Goal: Check status

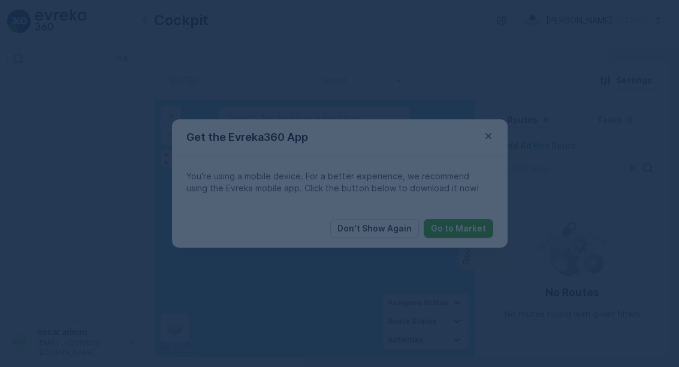
click at [498, 127] on div at bounding box center [339, 183] width 679 height 367
click at [484, 137] on div at bounding box center [339, 183] width 679 height 367
click at [483, 136] on icon "button" at bounding box center [489, 136] width 12 height 12
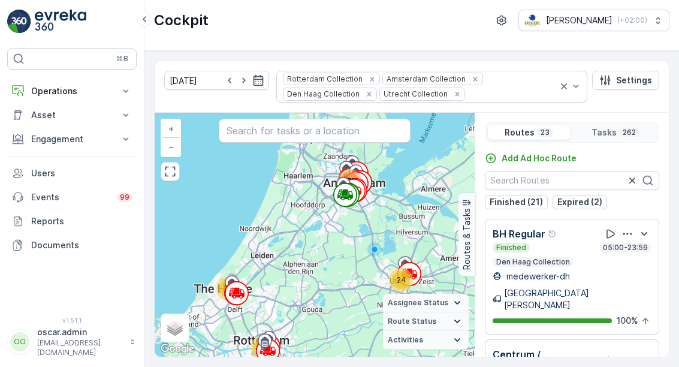
click at [253, 86] on icon "button" at bounding box center [258, 80] width 12 height 12
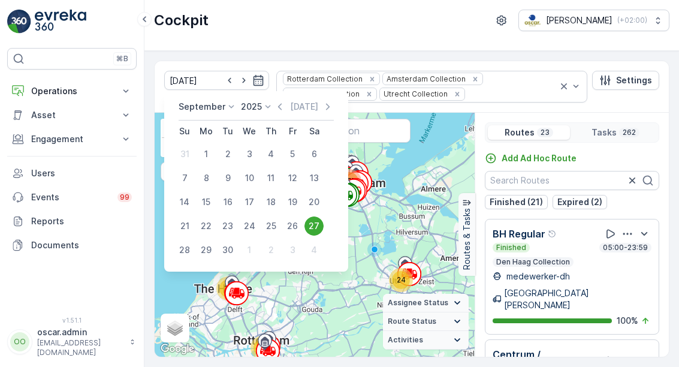
click at [324, 105] on icon "button" at bounding box center [328, 107] width 12 height 12
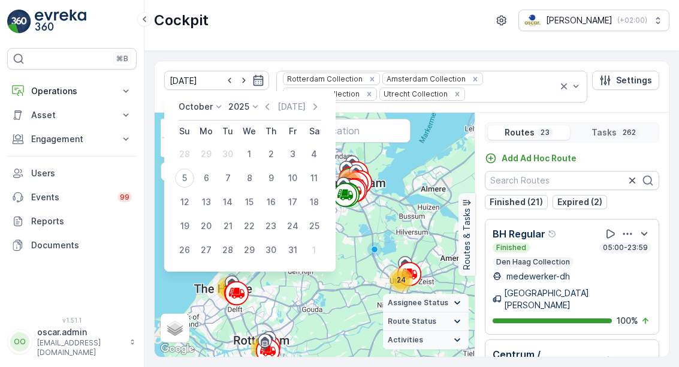
click at [181, 178] on div "5" at bounding box center [184, 178] width 19 height 19
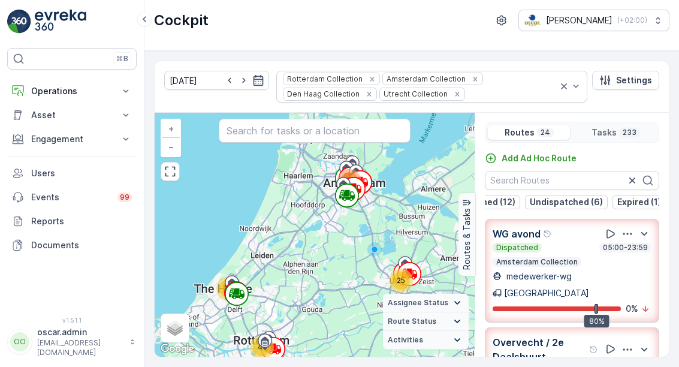
scroll to position [0, 160]
click at [567, 201] on p "Undispatched (6)" at bounding box center [567, 202] width 73 height 12
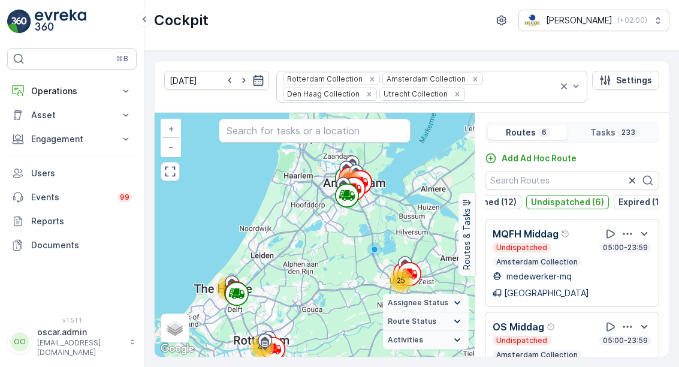
click at [583, 196] on p "Undispatched (6)" at bounding box center [567, 202] width 73 height 12
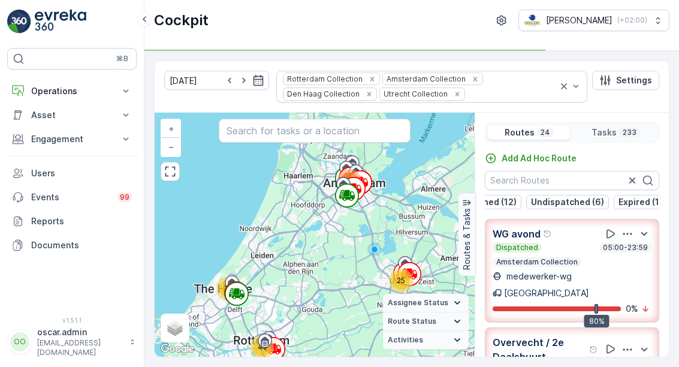
click at [636, 207] on button "Expired (1)" at bounding box center [640, 202] width 53 height 14
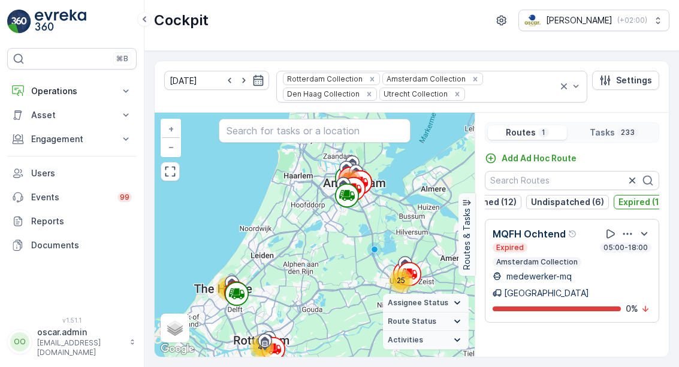
click at [634, 204] on p "Expired (1)" at bounding box center [641, 202] width 44 height 12
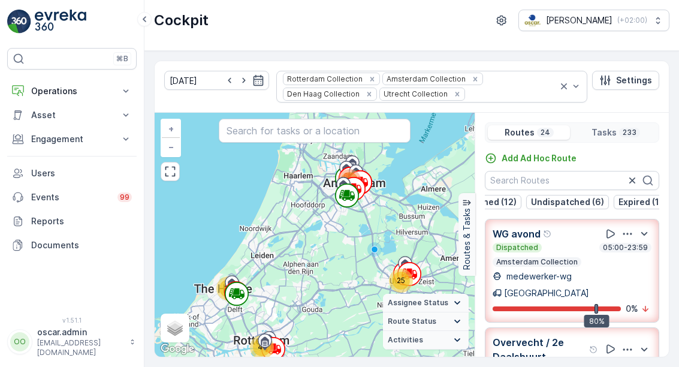
click at [573, 206] on p "Undispatched (6)" at bounding box center [567, 202] width 73 height 12
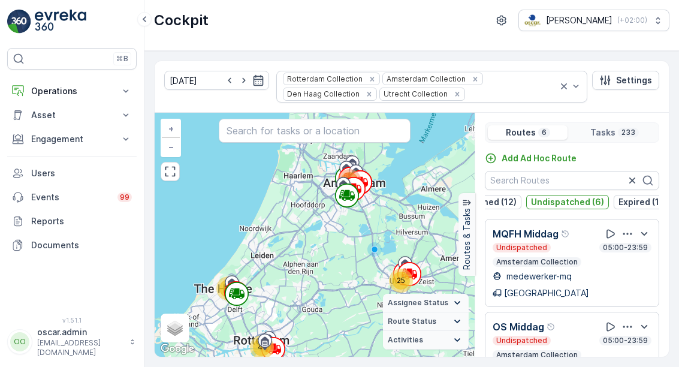
click at [573, 204] on p "Undispatched (6)" at bounding box center [567, 202] width 73 height 12
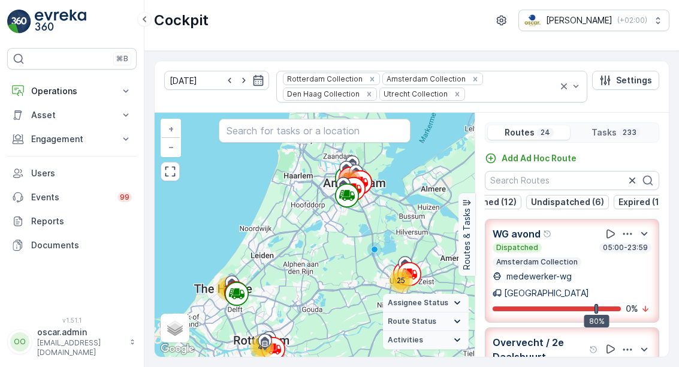
click at [636, 204] on p "Expired (1)" at bounding box center [641, 202] width 44 height 12
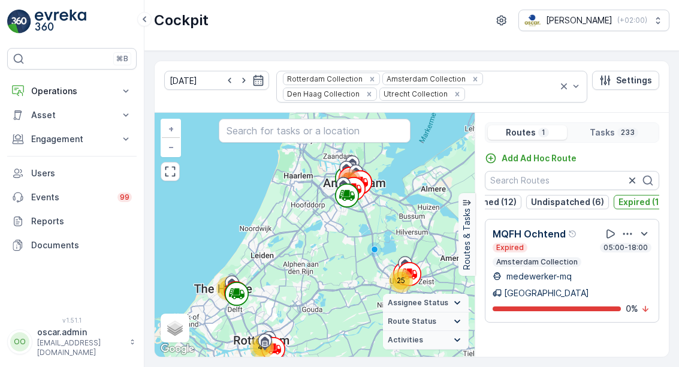
click at [636, 201] on p "Expired (1)" at bounding box center [641, 202] width 44 height 12
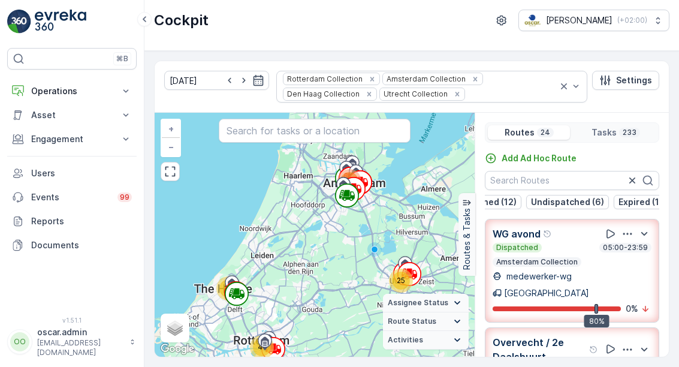
click at [567, 201] on p "Undispatched (6)" at bounding box center [567, 202] width 73 height 12
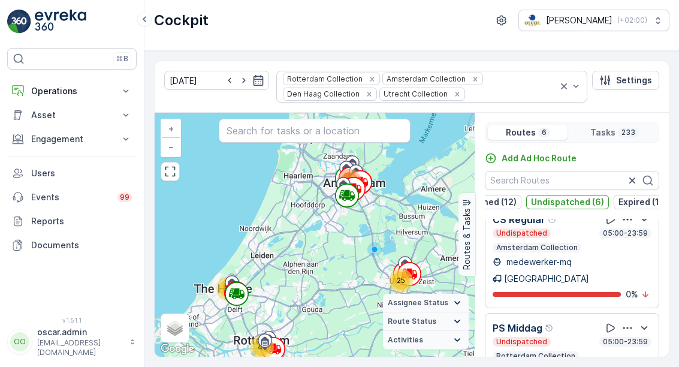
scroll to position [323, 0]
click at [593, 203] on p "Undispatched (6)" at bounding box center [567, 202] width 73 height 12
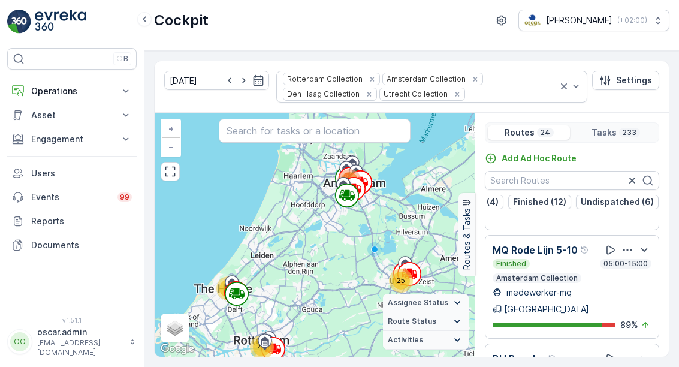
scroll to position [0, 110]
click at [546, 206] on p "Finished (12)" at bounding box center [540, 202] width 53 height 12
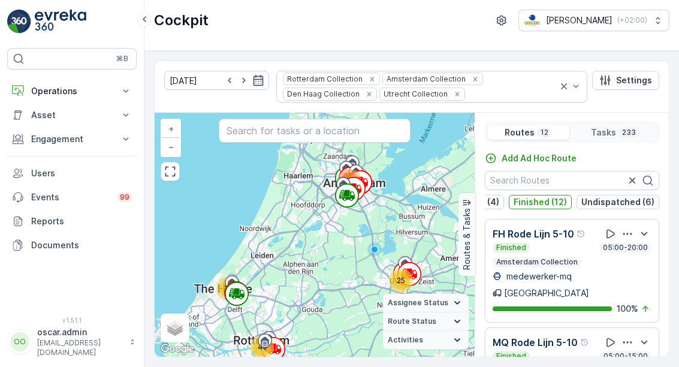
scroll to position [0, 0]
click at [586, 268] on div "[PERSON_NAME] Lijn 5-10 Finished 05:00-20:00 Amsterdam Collection medewerker-mq…" at bounding box center [572, 271] width 159 height 88
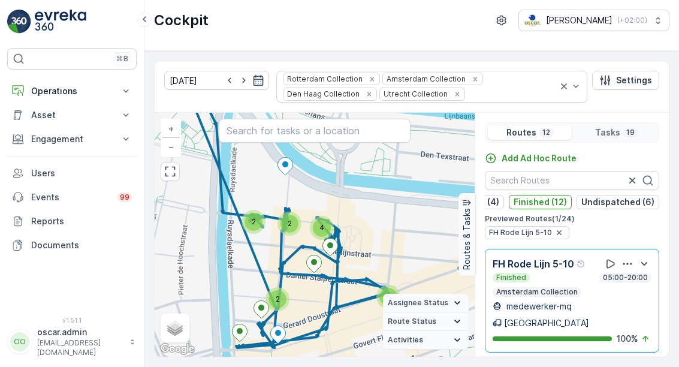
click at [559, 232] on icon "button" at bounding box center [560, 233] width 10 height 10
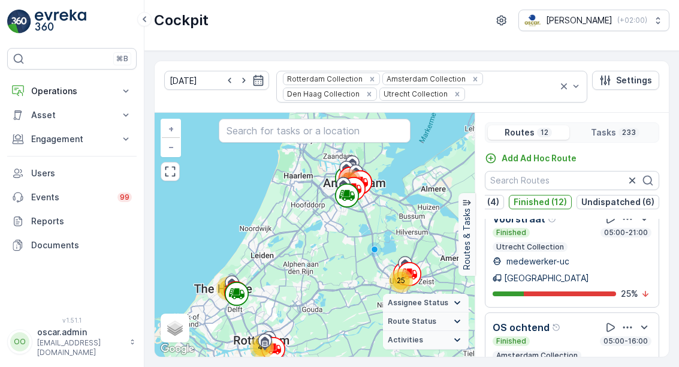
scroll to position [903, 0]
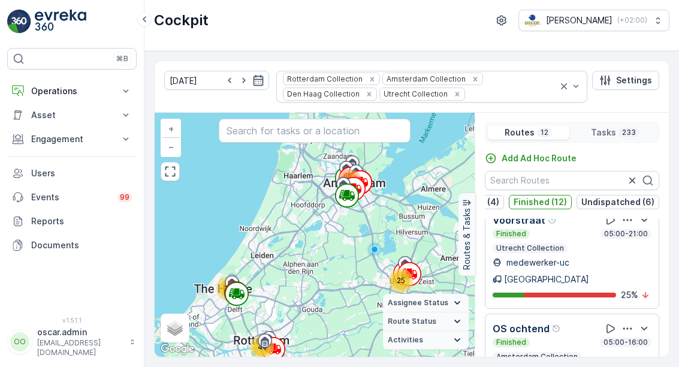
click at [553, 204] on p "Finished (12)" at bounding box center [540, 202] width 53 height 12
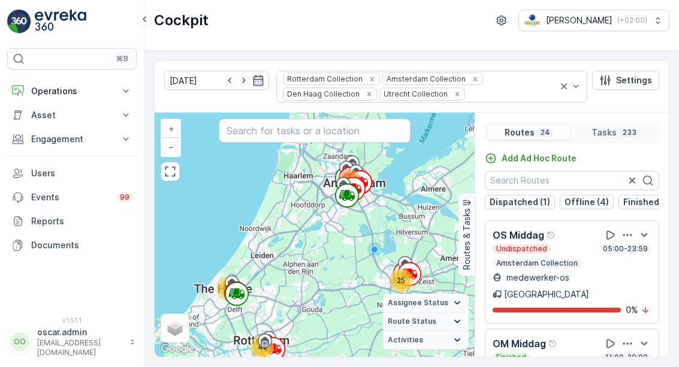
scroll to position [0, 0]
click at [591, 201] on p "Offline (4)" at bounding box center [587, 202] width 44 height 12
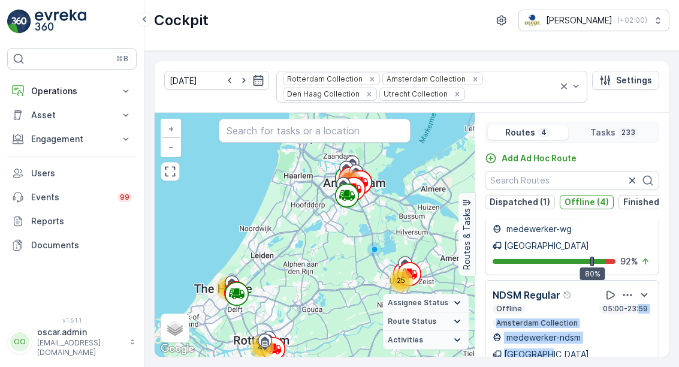
scroll to position [169, 0]
click at [573, 205] on p "Offline (4)" at bounding box center [587, 202] width 44 height 12
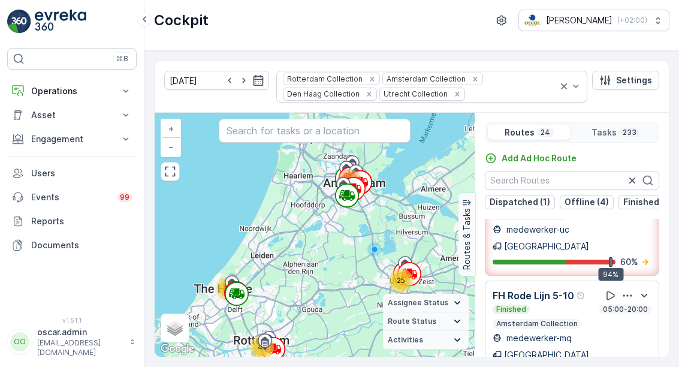
click at [537, 195] on button "Dispatched (1)" at bounding box center [520, 202] width 70 height 14
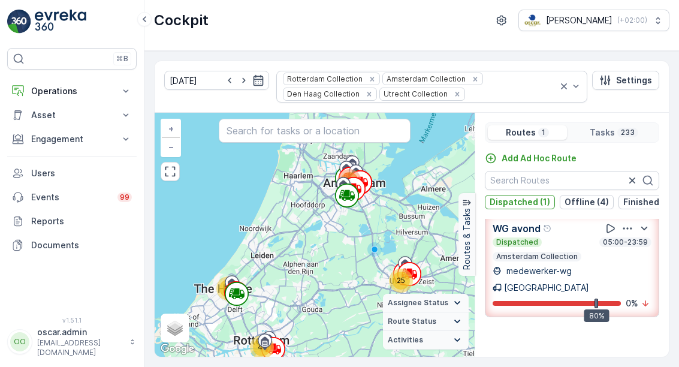
scroll to position [5, 0]
click at [534, 205] on p "Dispatched (1)" at bounding box center [520, 202] width 61 height 12
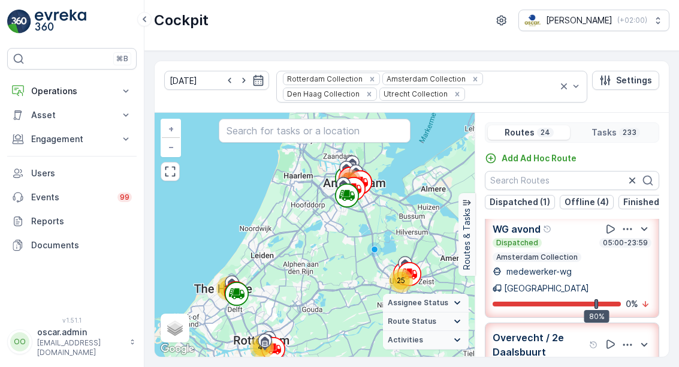
click at [224, 80] on icon "button" at bounding box center [230, 80] width 12 height 12
type input "[DATE]"
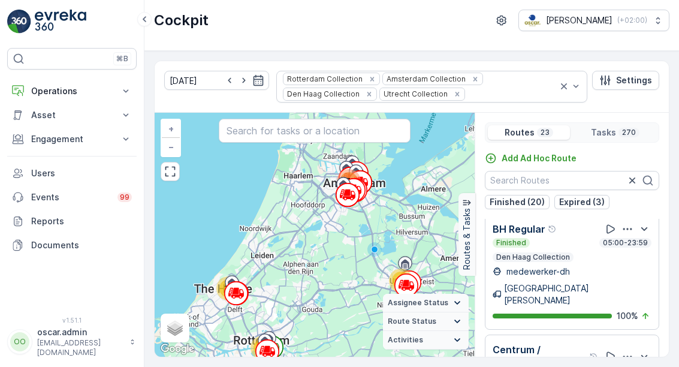
click at [590, 198] on p "Expired (3)" at bounding box center [583, 202] width 46 height 12
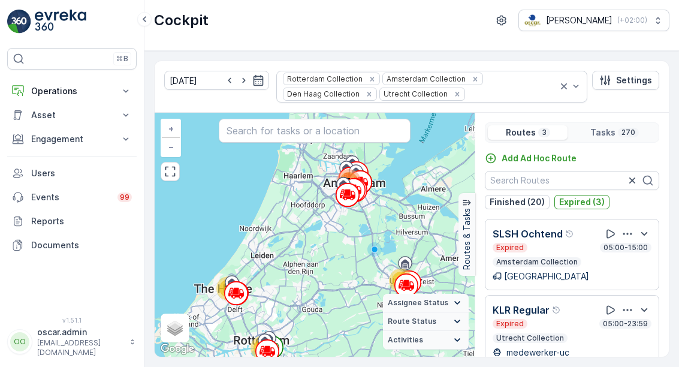
click at [586, 200] on p "Expired (3)" at bounding box center [583, 202] width 46 height 12
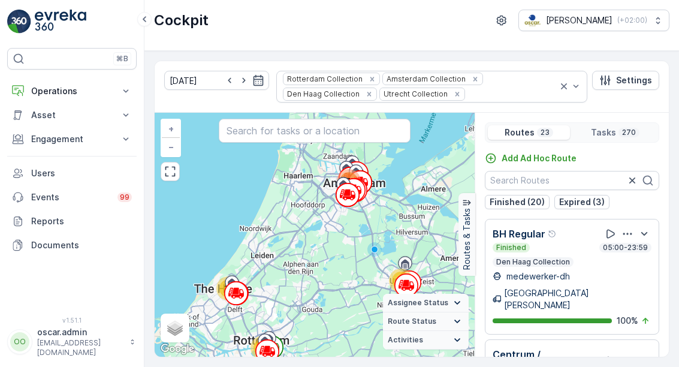
click at [526, 201] on p "Finished (20)" at bounding box center [517, 202] width 55 height 12
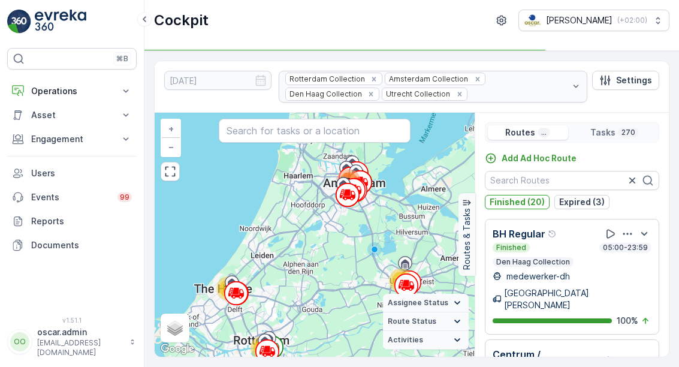
click at [525, 197] on p "Finished (20)" at bounding box center [517, 202] width 55 height 12
